Goal: Check status: Check status

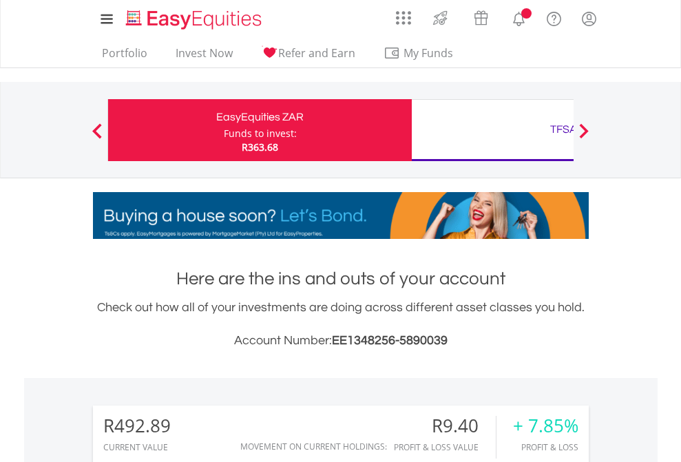
scroll to position [132, 216]
click at [224, 130] on div "Funds to invest:" at bounding box center [260, 134] width 73 height 14
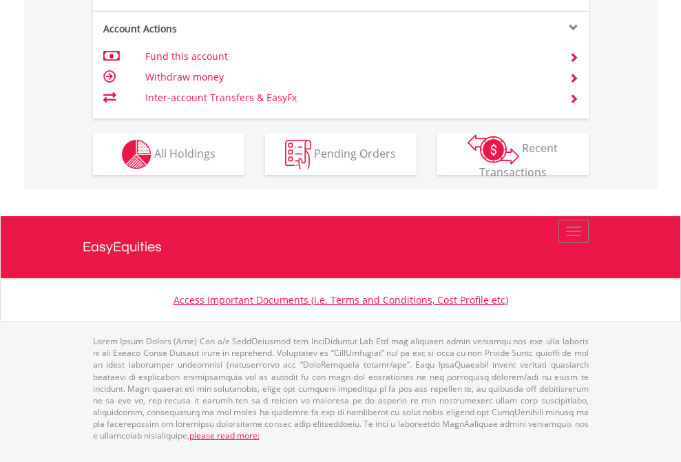
scroll to position [1292, 0]
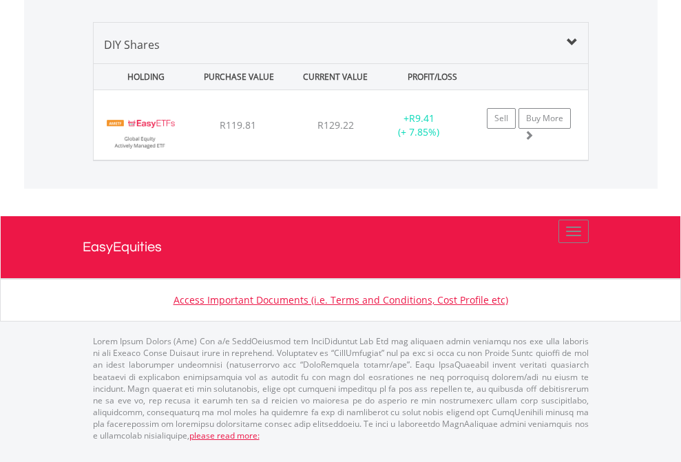
scroll to position [1330, 0]
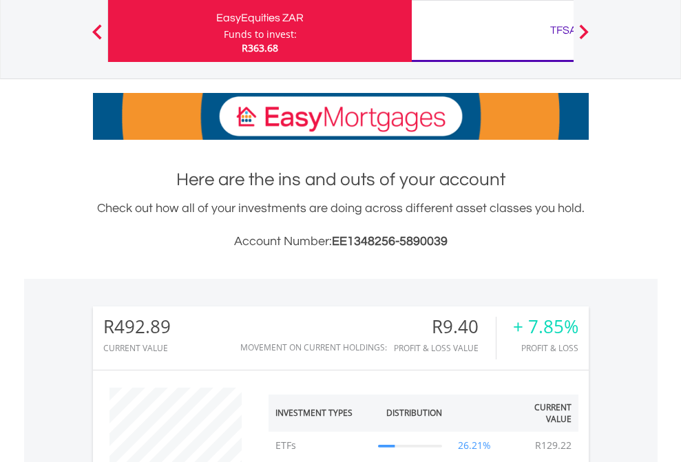
scroll to position [132, 216]
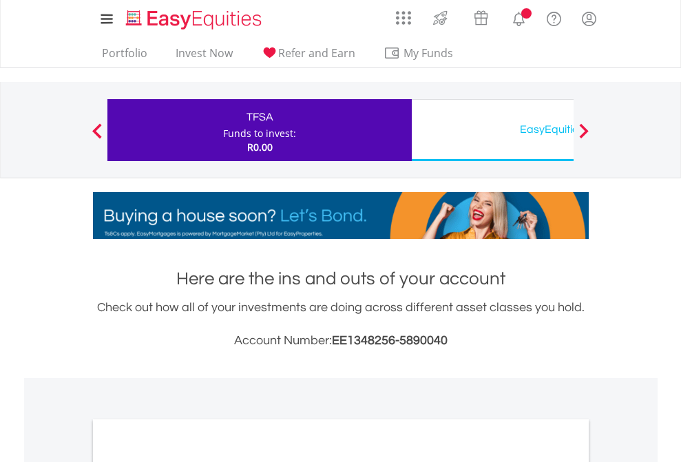
scroll to position [827, 0]
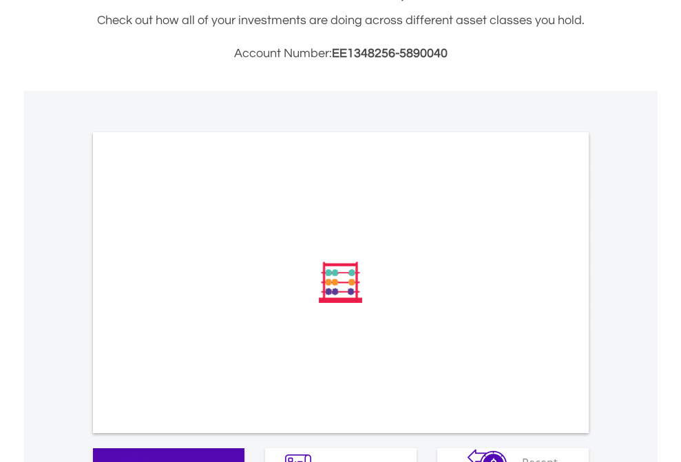
click at [154, 460] on span "All Holdings" at bounding box center [184, 467] width 61 height 15
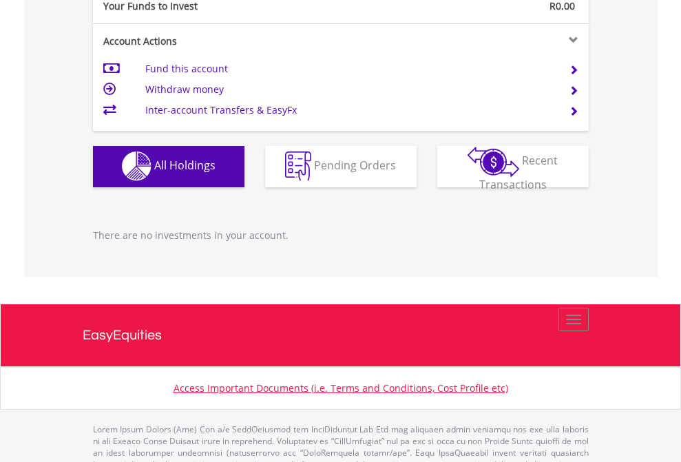
scroll to position [1363, 0]
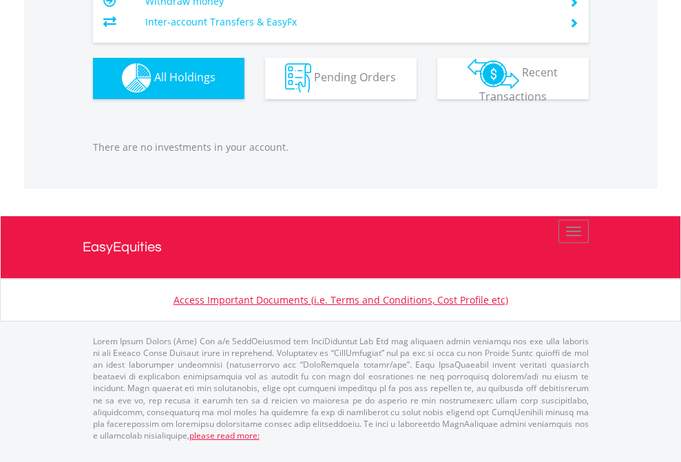
scroll to position [132, 216]
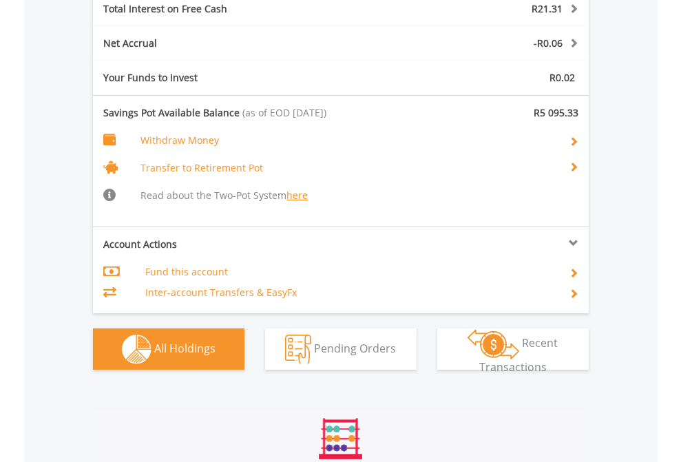
scroll to position [1666, 0]
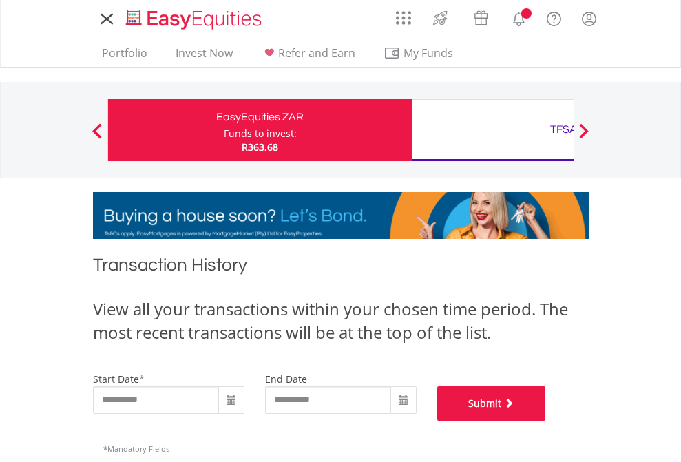
click at [546, 421] on button "Submit" at bounding box center [491, 403] width 109 height 34
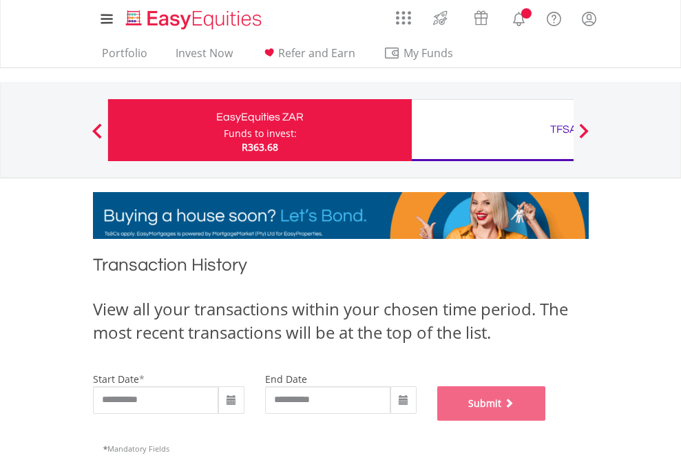
scroll to position [558, 0]
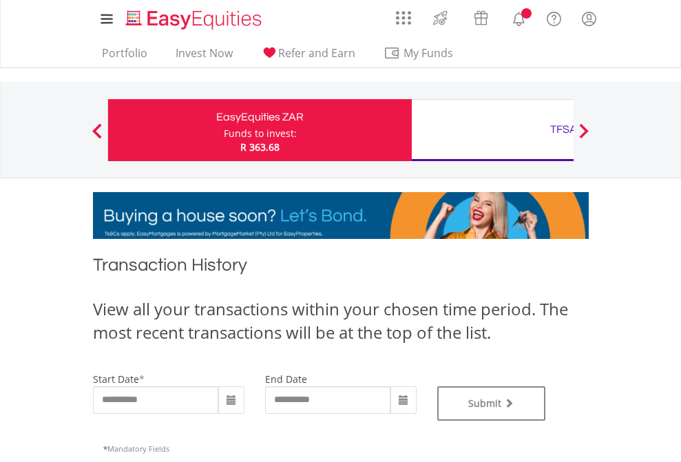
click at [492, 130] on div "TFSA" at bounding box center [563, 129] width 287 height 19
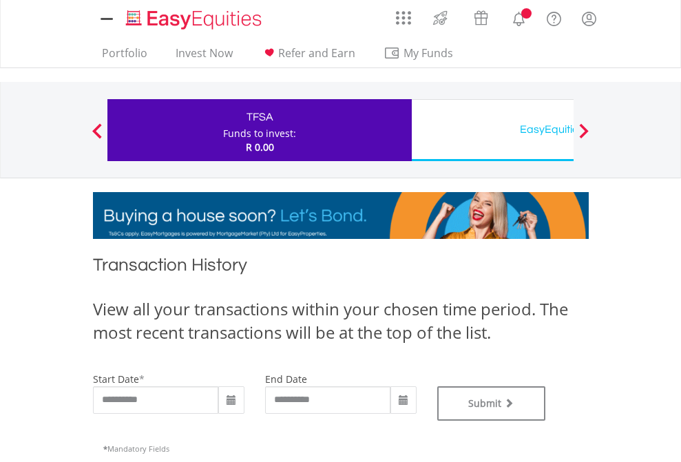
type input "**********"
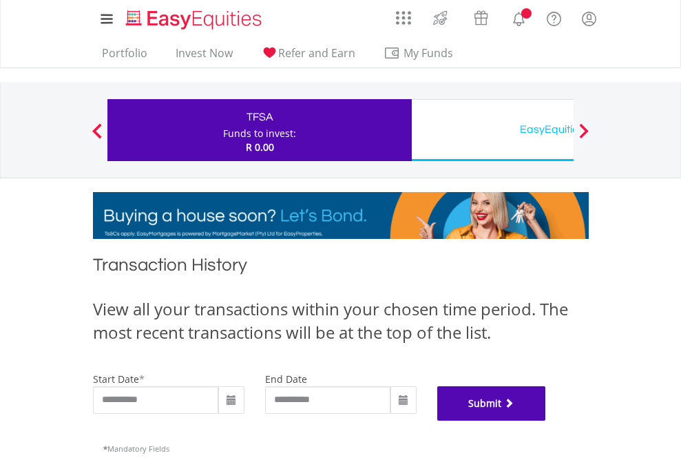
click at [546, 421] on button "Submit" at bounding box center [491, 403] width 109 height 34
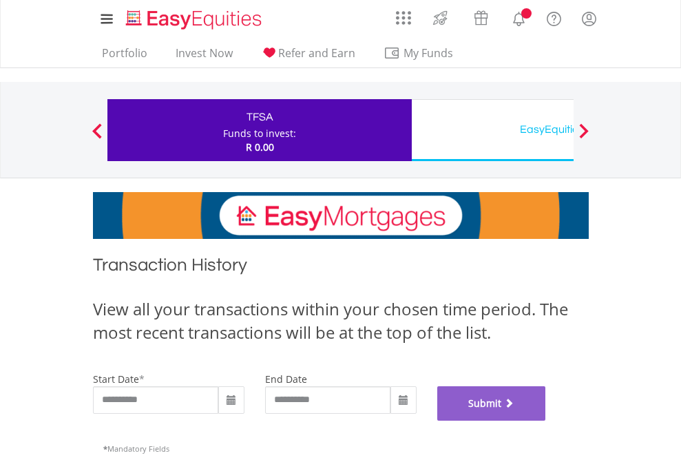
scroll to position [558, 0]
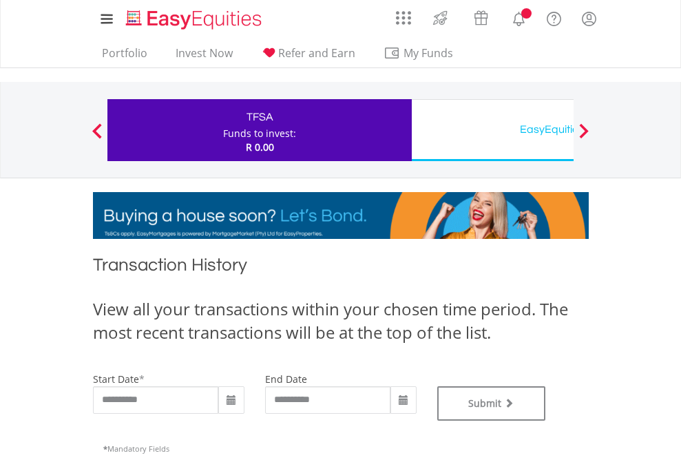
click at [492, 130] on div "EasyEquities USD" at bounding box center [563, 129] width 287 height 19
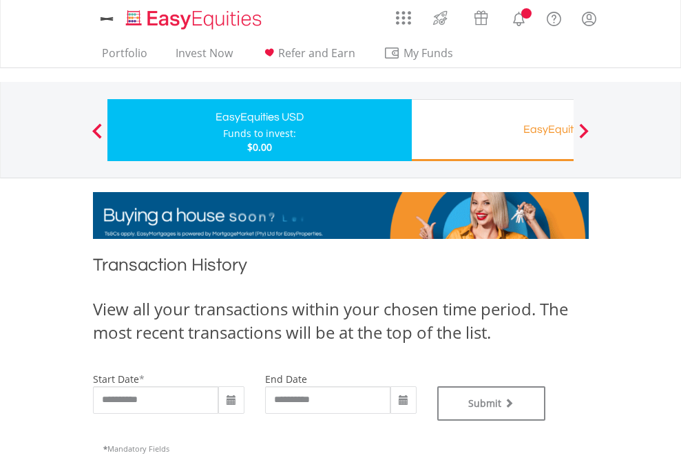
type input "**********"
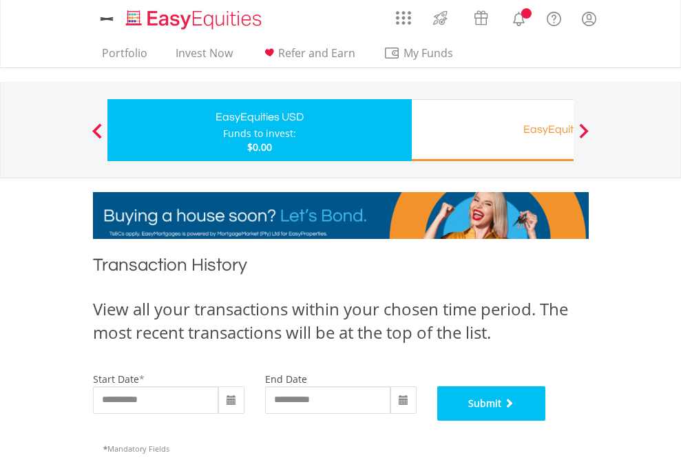
click at [546, 421] on button "Submit" at bounding box center [491, 403] width 109 height 34
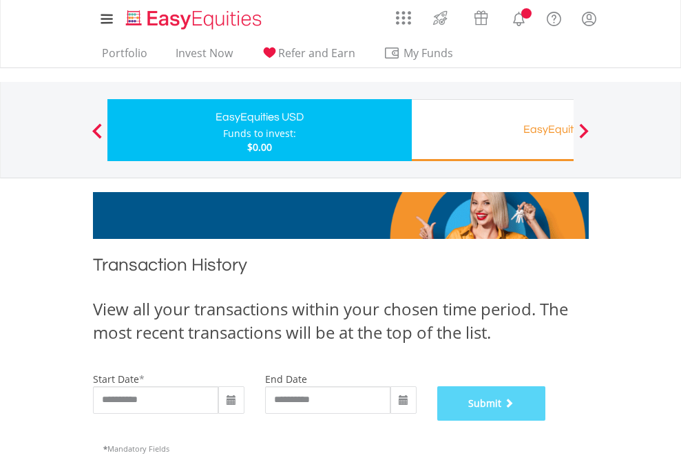
scroll to position [558, 0]
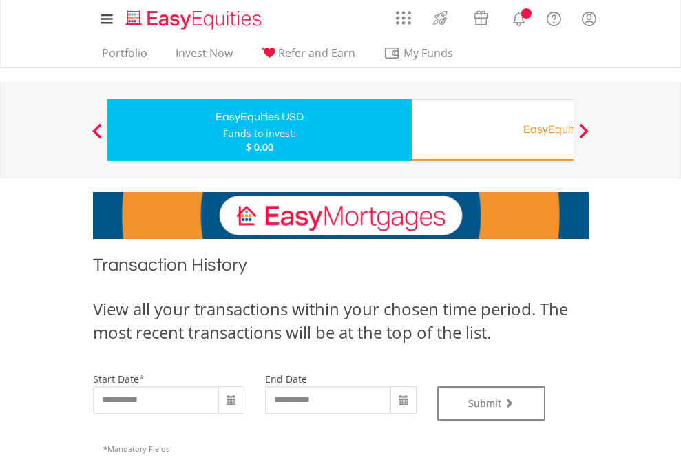
click at [492, 130] on div "EasyEquities RA" at bounding box center [563, 129] width 287 height 19
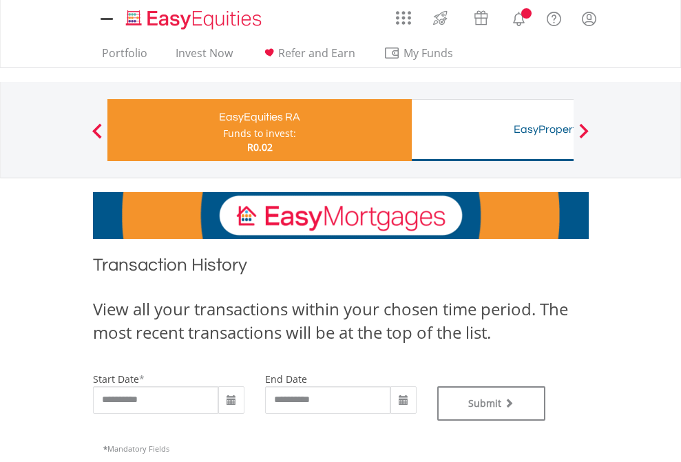
type input "**********"
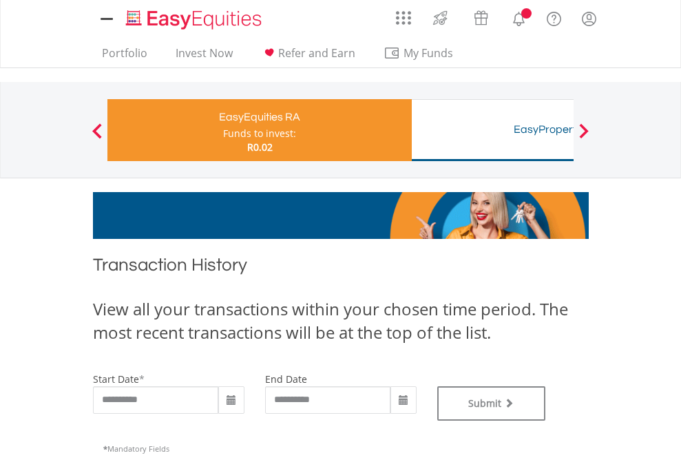
type input "**********"
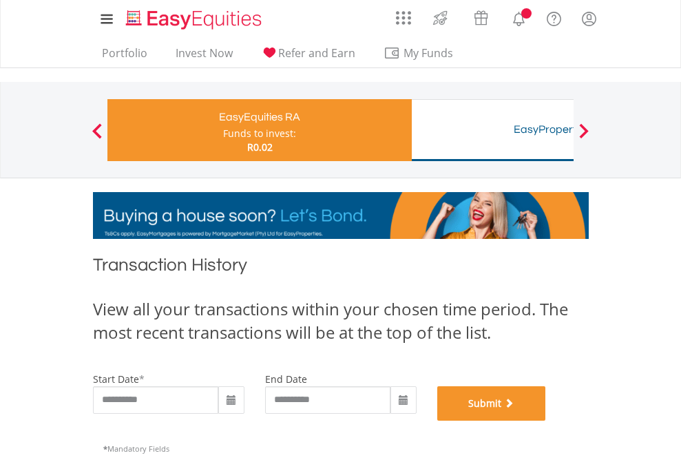
click at [546, 421] on button "Submit" at bounding box center [491, 403] width 109 height 34
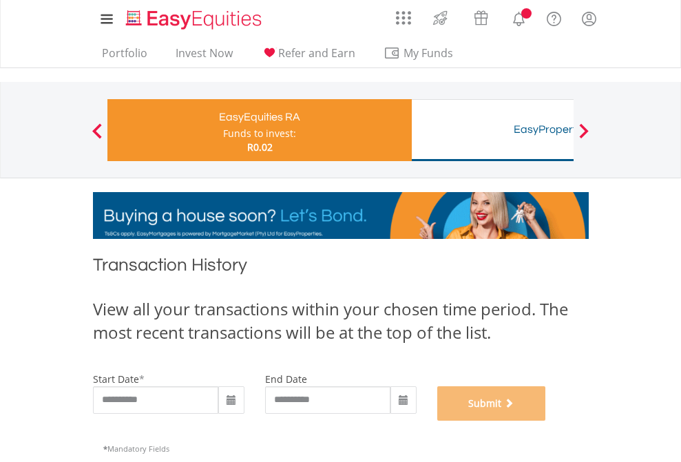
scroll to position [558, 0]
